Goal: Navigation & Orientation: Find specific page/section

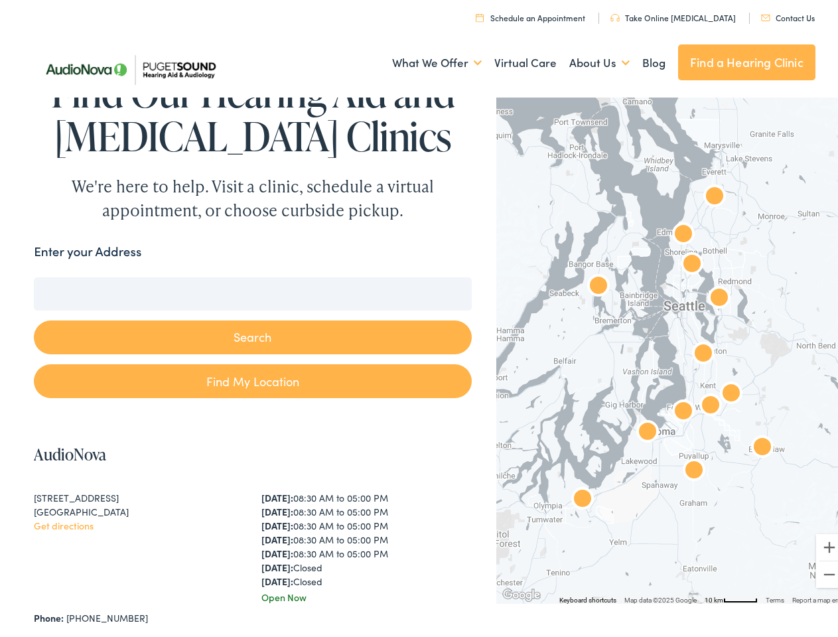
click at [419, 318] on button "Search" at bounding box center [252, 333] width 437 height 34
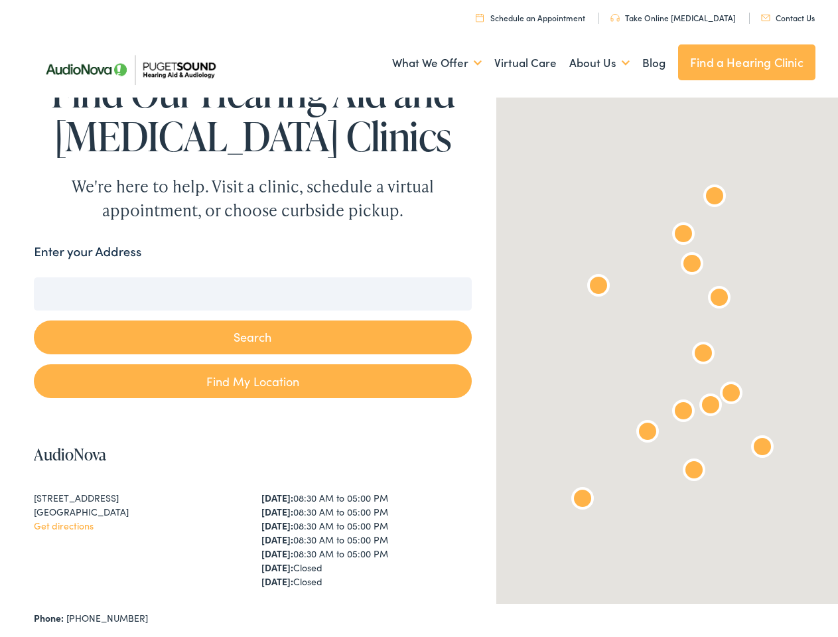
click at [424, 59] on link "What We Offer" at bounding box center [437, 58] width 90 height 49
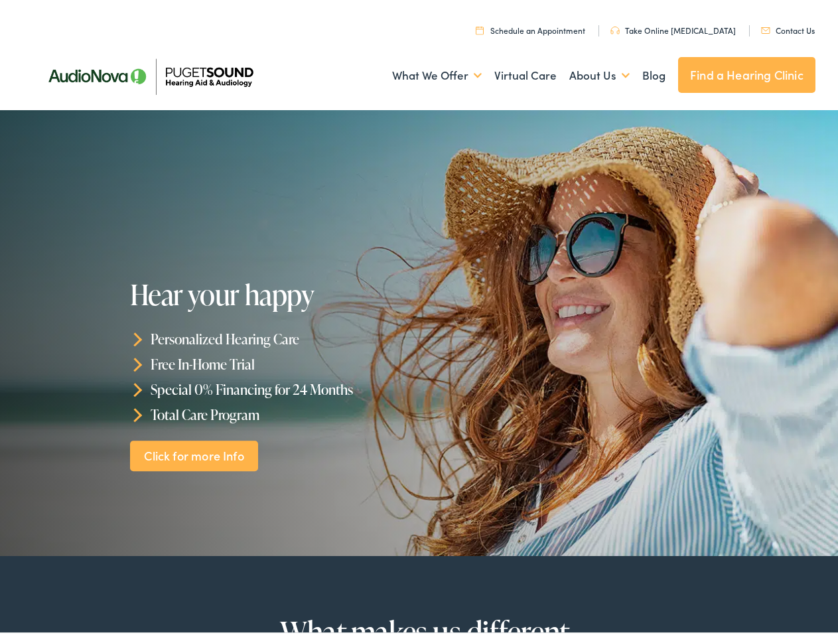
click at [419, 318] on div "Hear your happy Personalized Hearing Care Free In-Home Trial Special 0% Financi…" at bounding box center [276, 371] width 293 height 192
click at [424, 72] on link "What We Offer" at bounding box center [437, 71] width 90 height 49
click at [585, 72] on link "About Us" at bounding box center [599, 71] width 60 height 49
click at [419, 329] on li "Personalized Hearing Care" at bounding box center [276, 334] width 293 height 25
